Goal: Check status: Check status

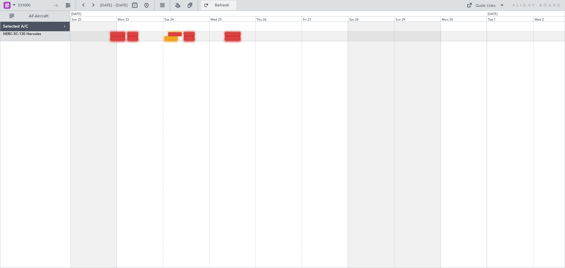
click at [235, 7] on span "Refresh" at bounding box center [222, 5] width 25 height 4
drag, startPoint x: 41, startPoint y: 5, endPoint x: 0, endPoint y: 5, distance: 41.5
click at [0, 5] on div "531000" at bounding box center [38, 5] width 76 height 11
click at [37, 2] on input "531000" at bounding box center [35, 5] width 34 height 9
type input "5"
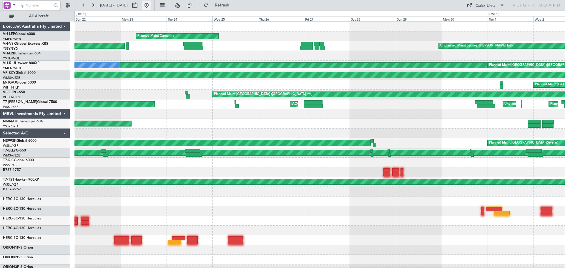
click at [151, 4] on button at bounding box center [146, 5] width 9 height 9
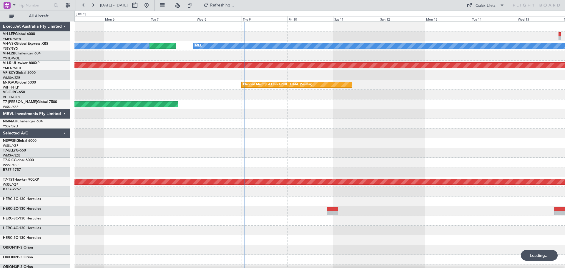
click at [78, 73] on div "Planned Maint Sydney ([PERSON_NAME] Intl) No Crew [PERSON_NAME] Planned Maint […" at bounding box center [319, 182] width 490 height 320
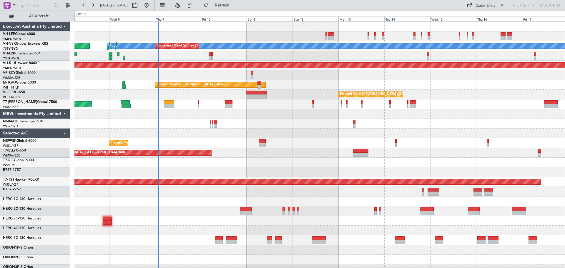
click at [242, 69] on div "[PERSON_NAME] Unplanned Maint Sydney ([PERSON_NAME] Intl) Planned Maint Sydney …" at bounding box center [319, 182] width 490 height 320
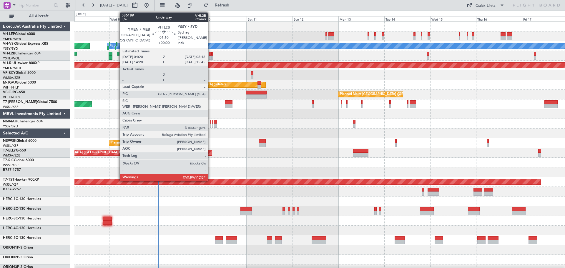
click at [210, 56] on div at bounding box center [210, 58] width 3 height 4
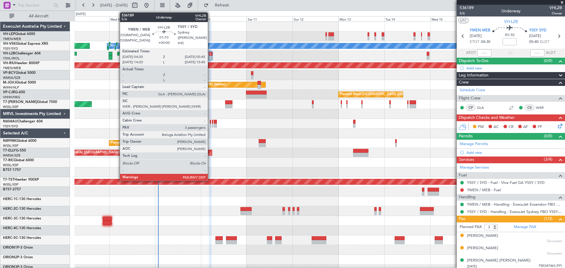
click at [210, 55] on div at bounding box center [210, 54] width 3 height 4
